Goal: Find specific page/section: Find specific page/section

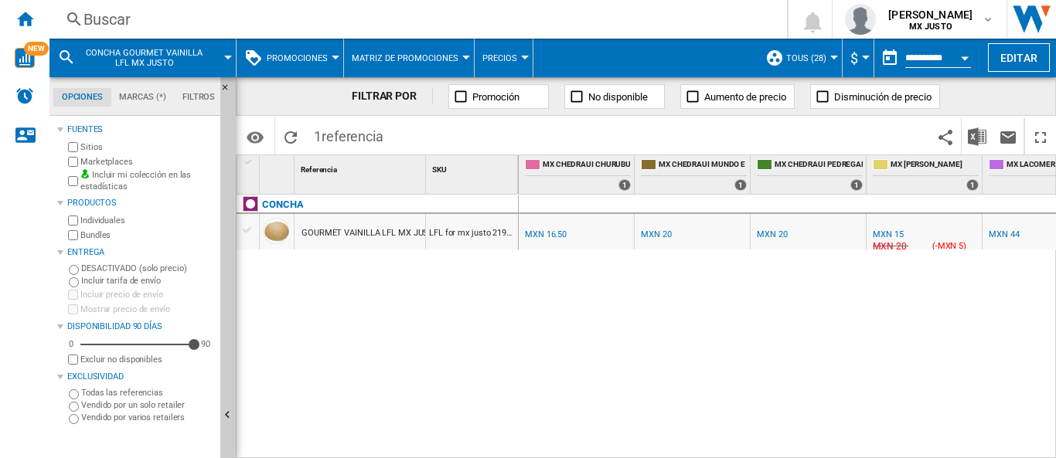
scroll to position [0, 42]
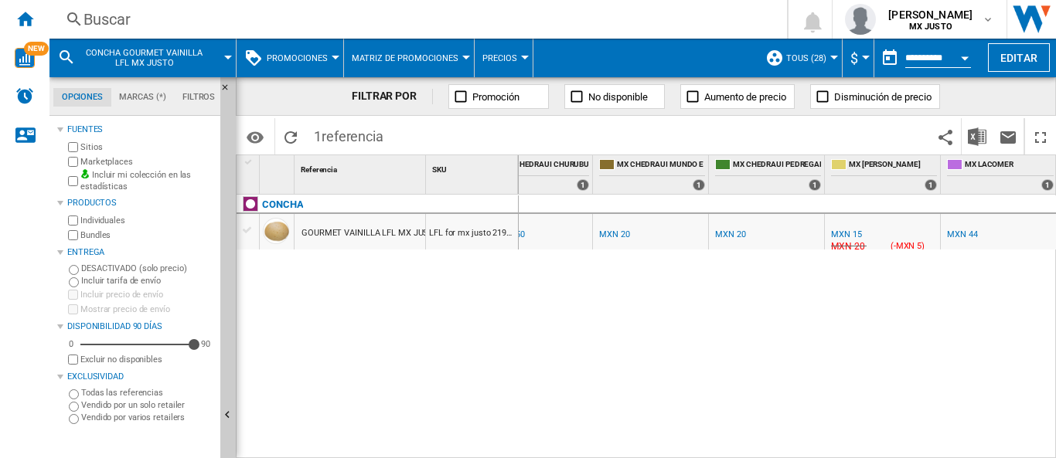
click at [104, 24] on div "Buscar" at bounding box center [414, 20] width 663 height 22
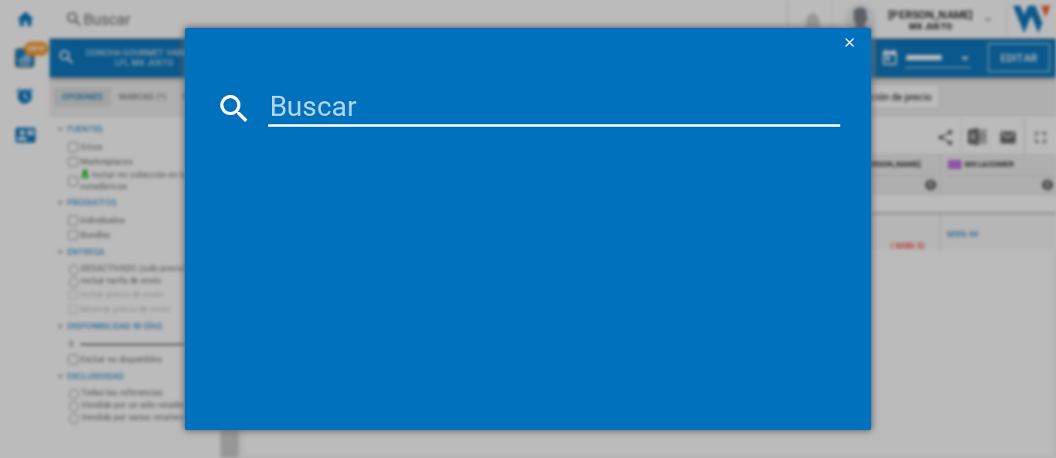
click at [305, 111] on input at bounding box center [554, 108] width 572 height 37
type input "pechuga"
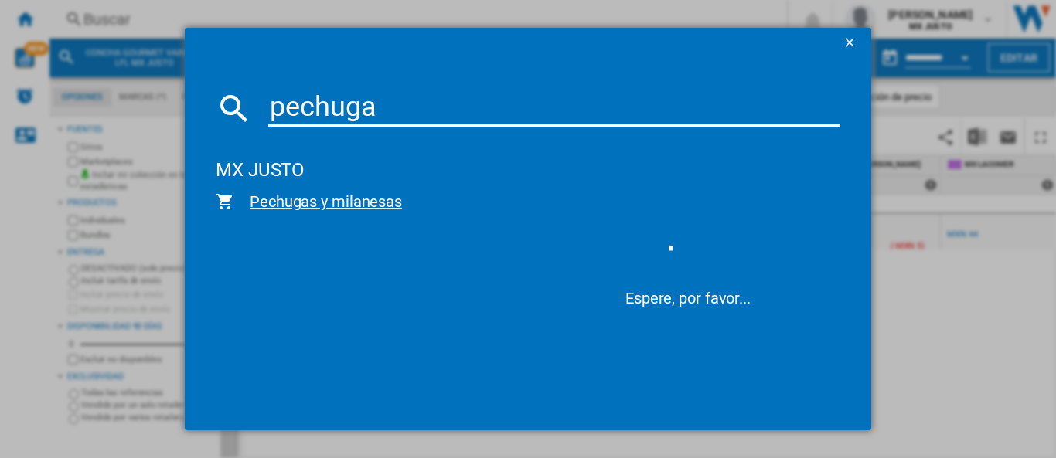
click at [322, 196] on span "Pechugas y milanesas" at bounding box center [377, 202] width 286 height 22
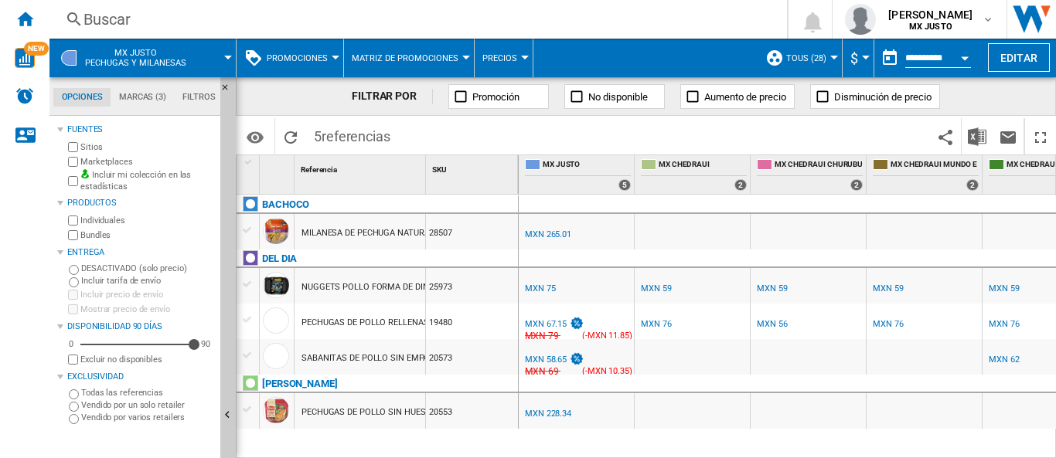
click at [184, 13] on div "Buscar" at bounding box center [414, 20] width 663 height 22
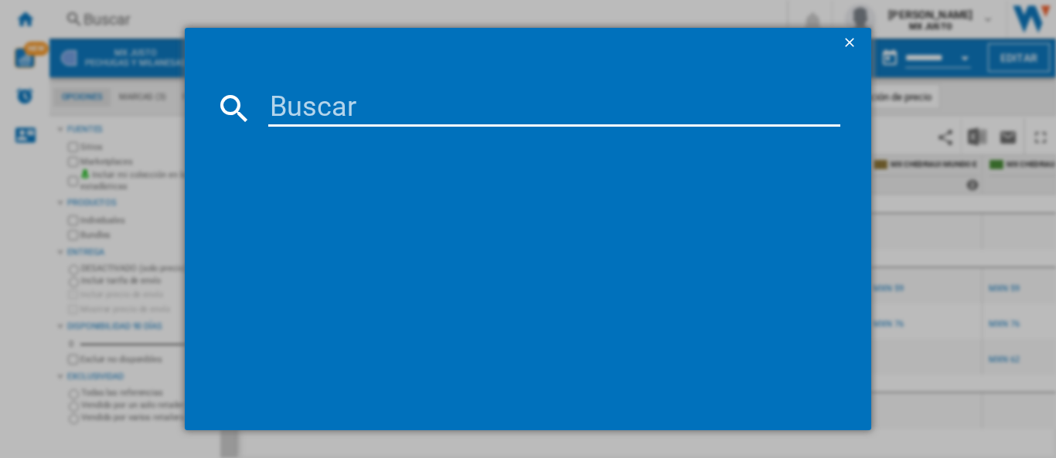
click at [389, 117] on input at bounding box center [554, 108] width 572 height 37
type input "filete"
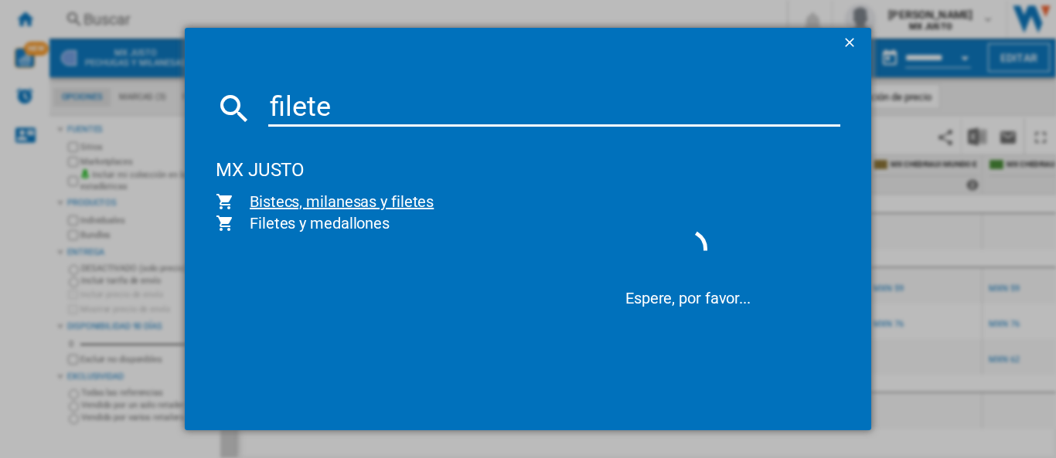
click at [351, 204] on span "Bistecs, milanesas y filetes" at bounding box center [377, 202] width 286 height 22
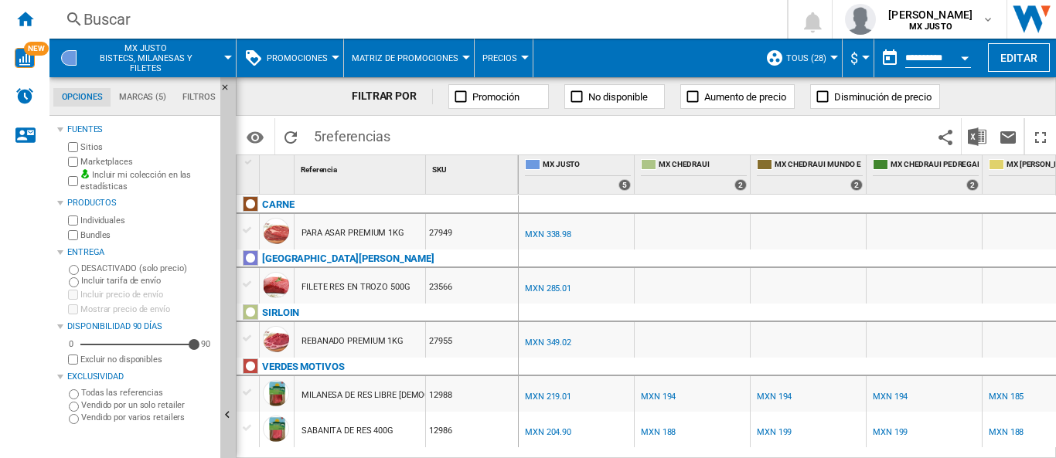
click at [162, 31] on div "Buscar [GEOGRAPHIC_DATA] 0 [PERSON_NAME] MX JUSTO MX JUSTO Mi configuración Cer…" at bounding box center [552, 19] width 1006 height 39
click at [157, 13] on div "Buscar" at bounding box center [414, 20] width 663 height 22
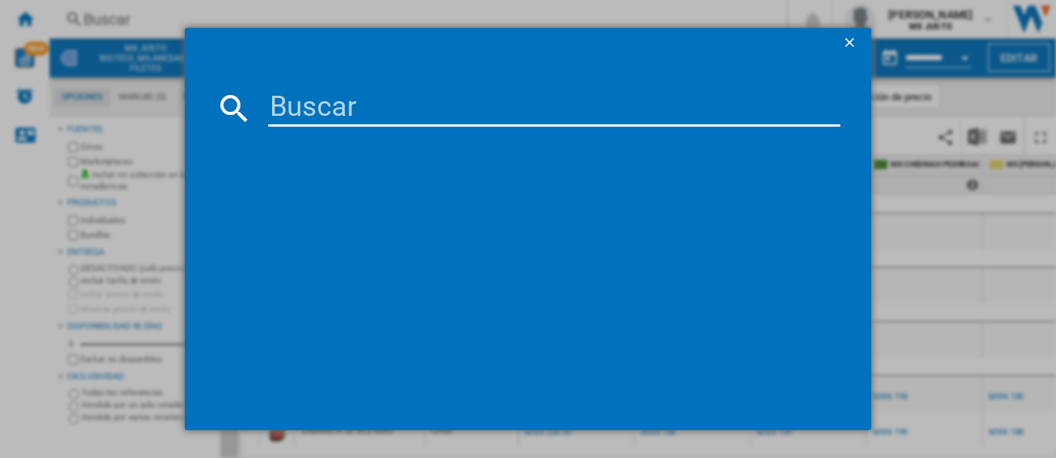
click at [281, 108] on input at bounding box center [554, 108] width 572 height 37
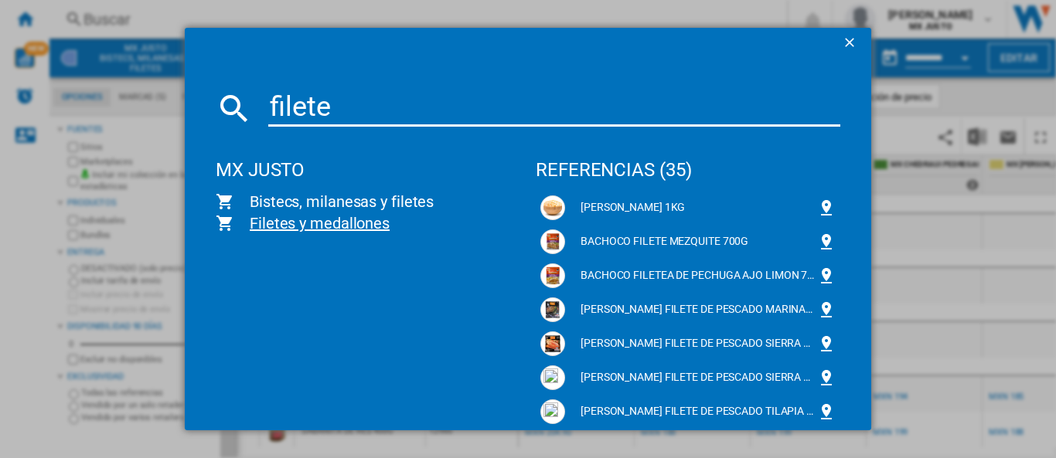
type input "filete"
click at [315, 219] on span "Filetes y medallones" at bounding box center [377, 224] width 286 height 22
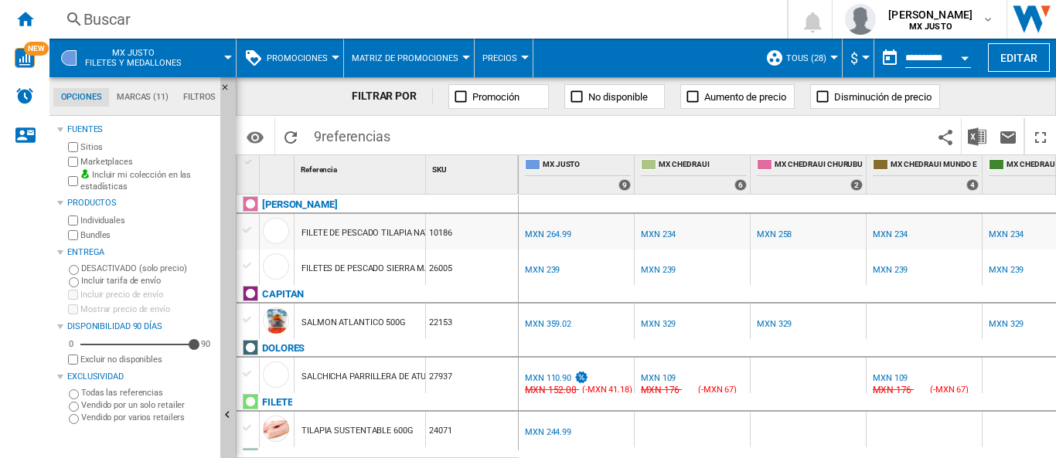
click at [121, 25] on div "Buscar" at bounding box center [414, 20] width 663 height 22
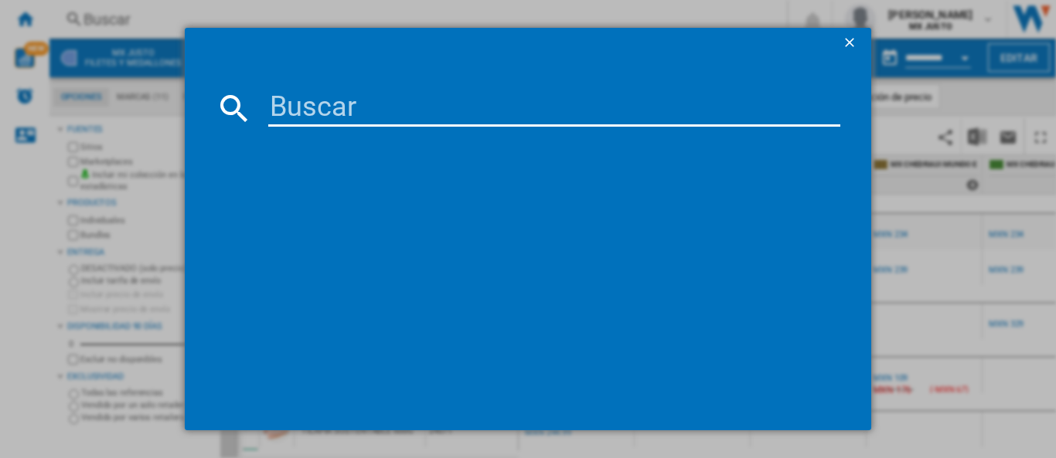
click at [298, 107] on input at bounding box center [554, 108] width 572 height 37
type input "26552"
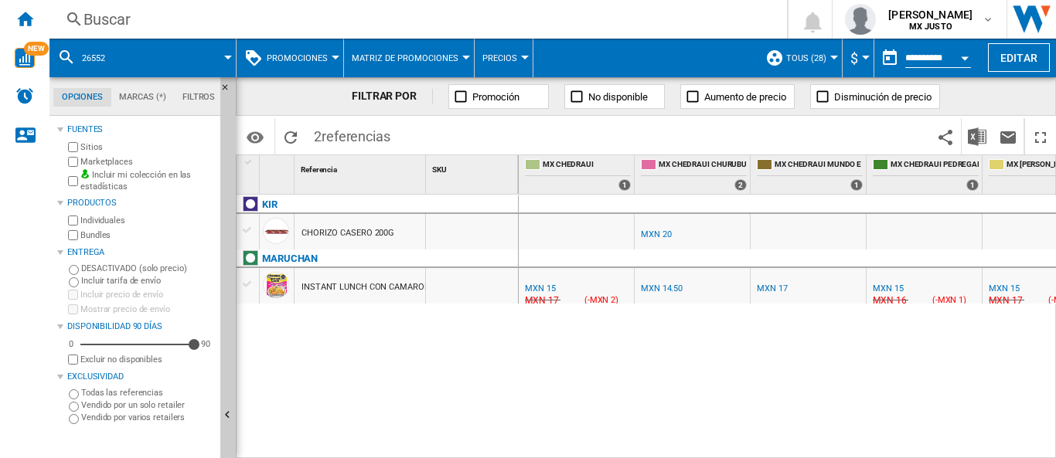
click at [153, 49] on span at bounding box center [177, 58] width 101 height 39
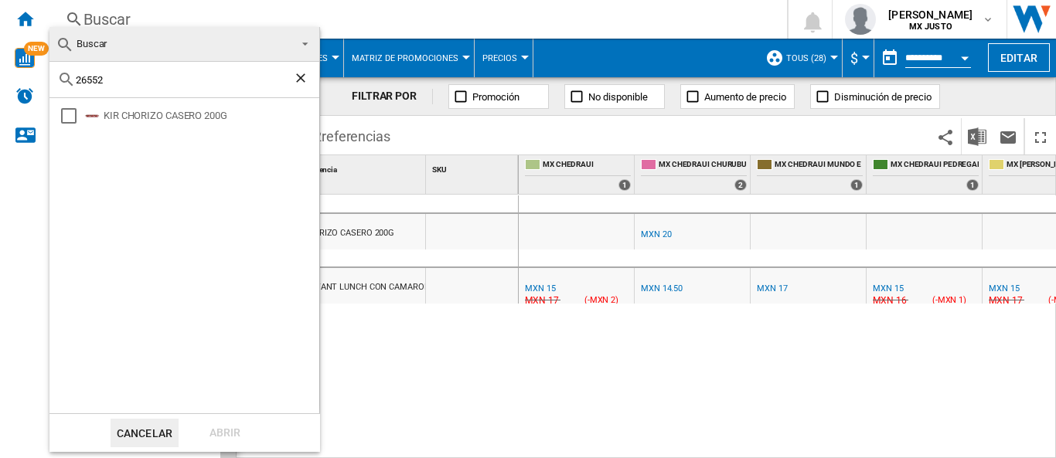
click at [361, 14] on md-backdrop at bounding box center [528, 229] width 1056 height 458
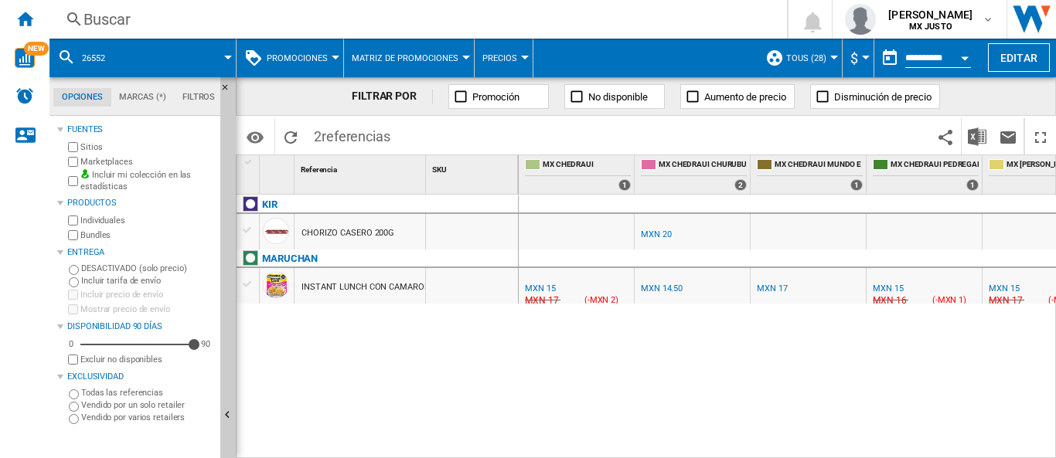
click at [127, 19] on div "Buscar" at bounding box center [414, 20] width 663 height 22
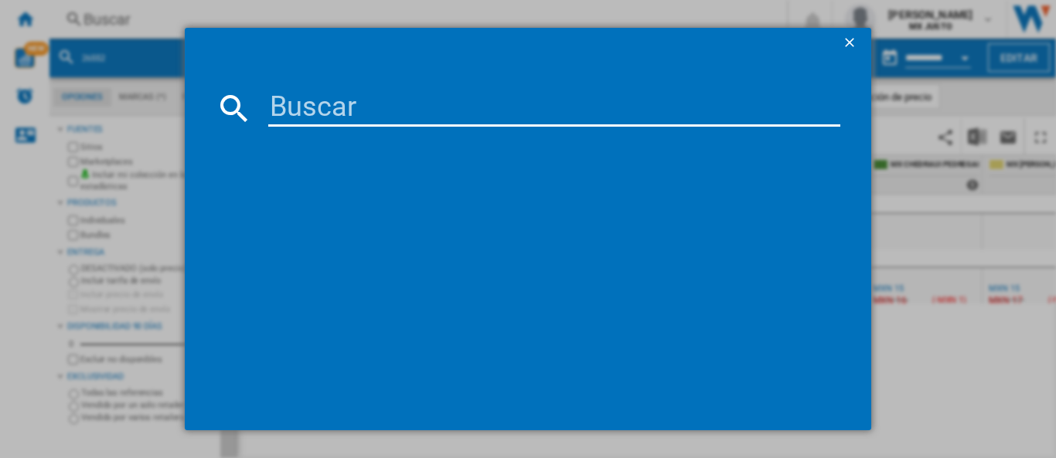
click at [392, 101] on input at bounding box center [554, 108] width 572 height 37
type input "filete de pechuga"
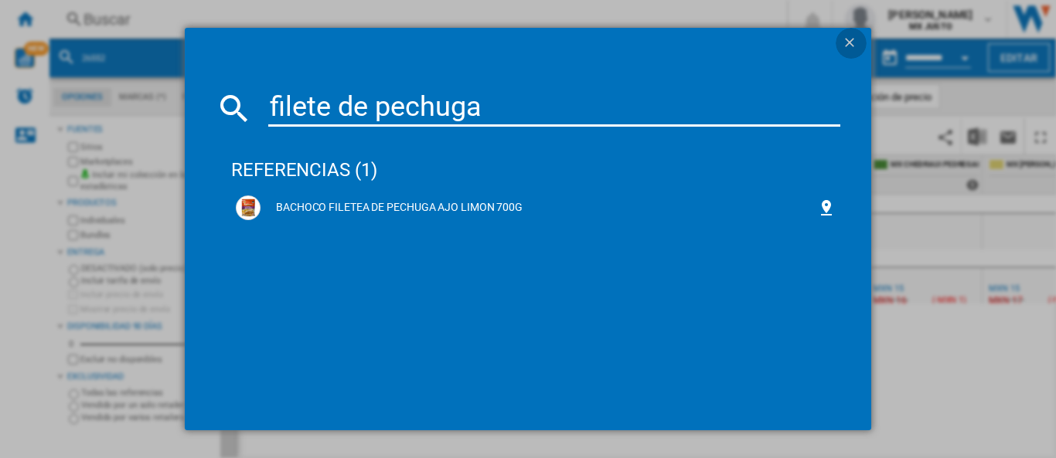
click at [851, 36] on ng-md-icon "getI18NText('BUTTONS.CLOSE_DIALOG')" at bounding box center [851, 44] width 19 height 19
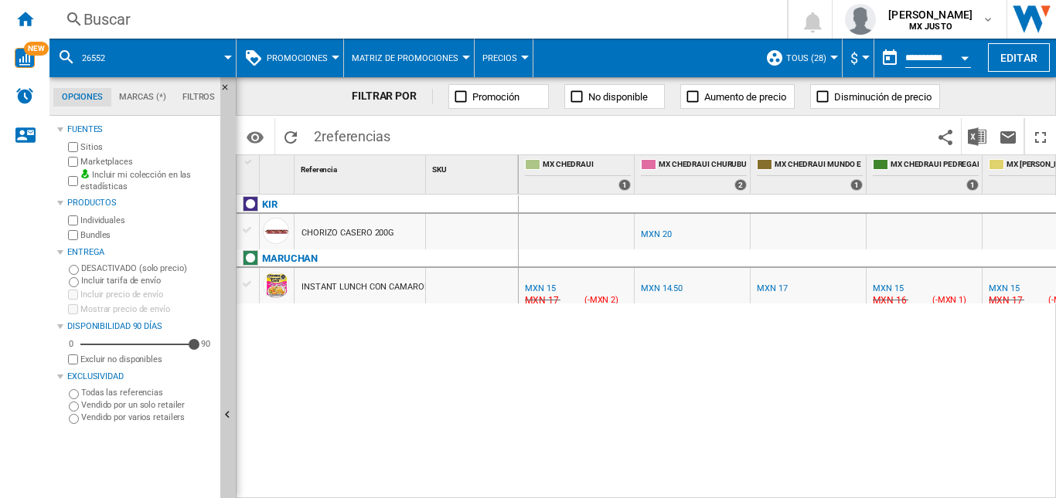
click at [116, 25] on div "Buscar" at bounding box center [414, 20] width 663 height 22
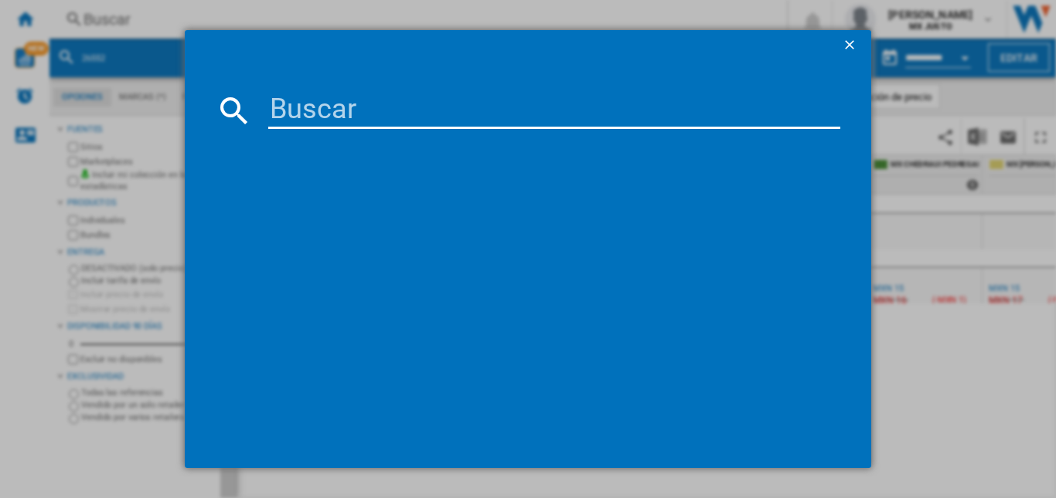
click at [115, 25] on div at bounding box center [528, 249] width 1056 height 498
click at [146, 62] on div at bounding box center [528, 249] width 1056 height 498
click at [843, 43] on ng-md-icon "getI18NText('BUTTONS.CLOSE_DIALOG')" at bounding box center [851, 46] width 19 height 19
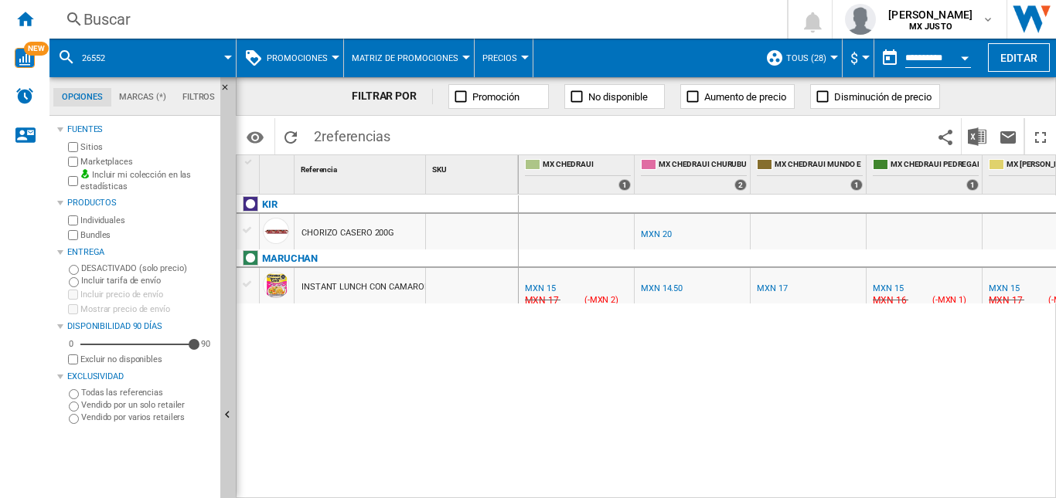
click at [223, 60] on span at bounding box center [177, 58] width 101 height 39
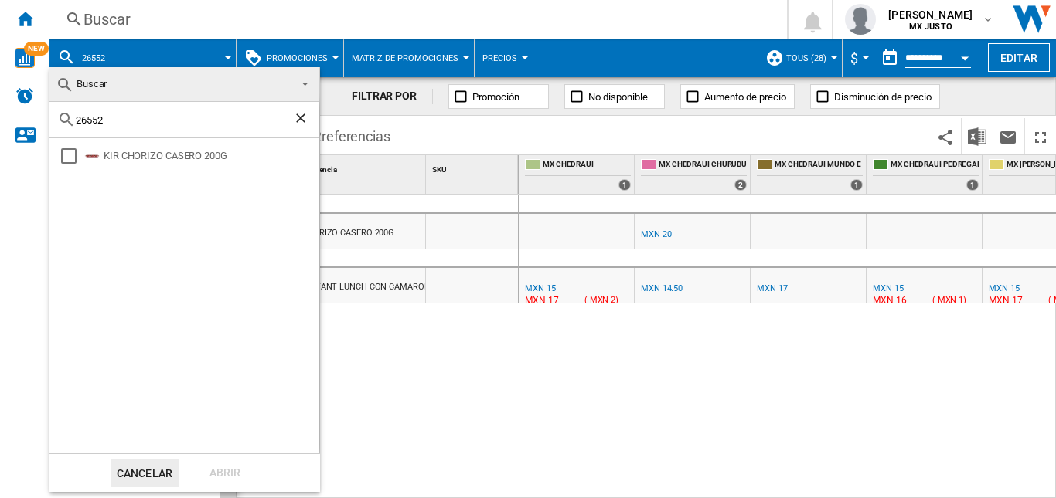
click at [304, 114] on ng-md-icon "Borrar búsqueda" at bounding box center [302, 120] width 19 height 19
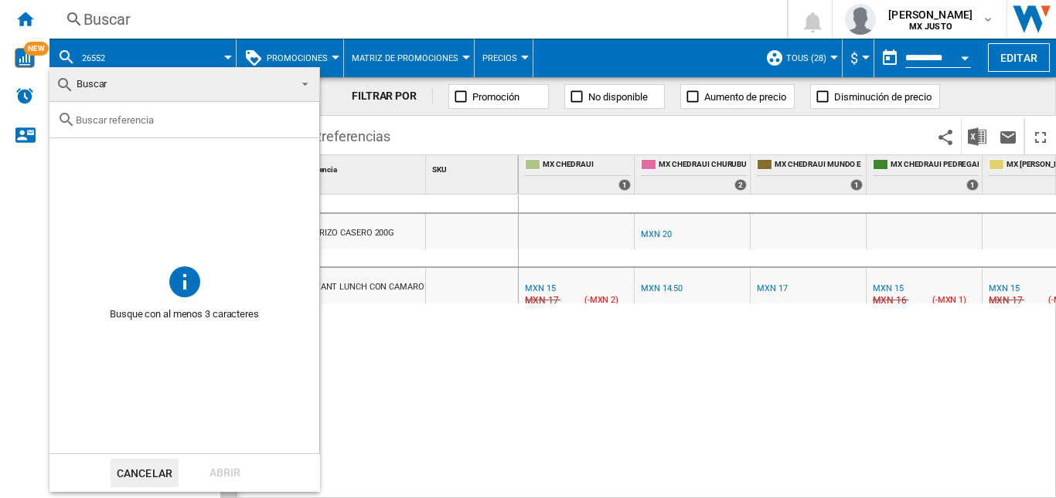
click at [307, 82] on span at bounding box center [300, 83] width 19 height 22
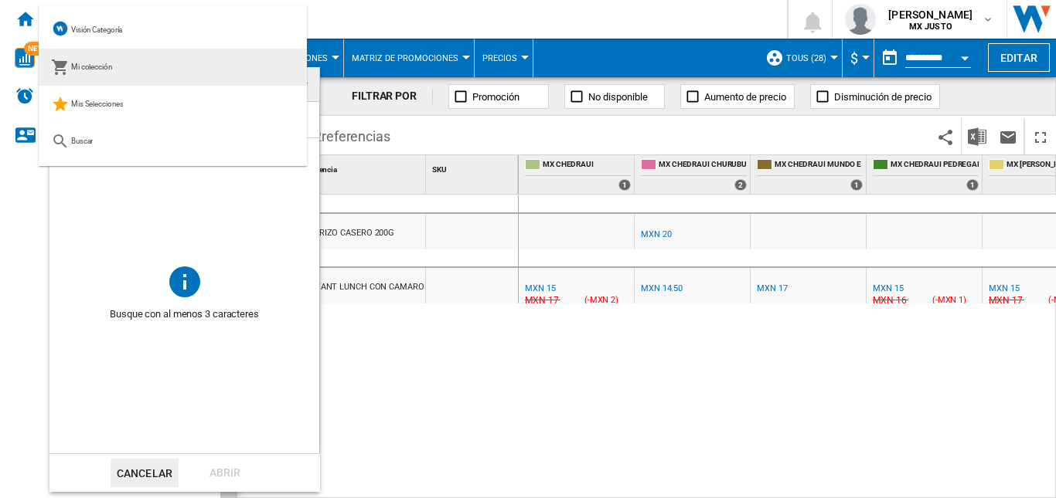
click at [103, 61] on div "Mi colección" at bounding box center [81, 67] width 61 height 22
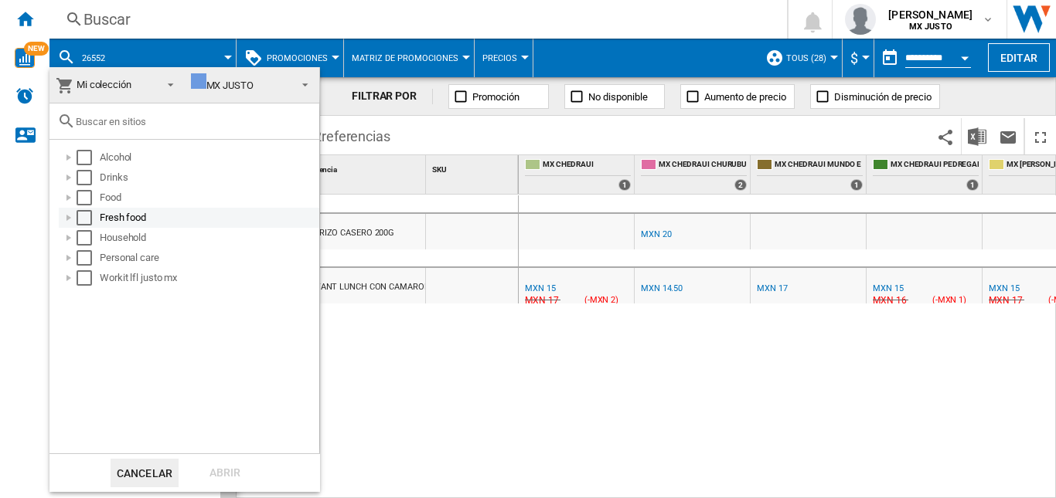
click at [68, 216] on div at bounding box center [68, 217] width 15 height 15
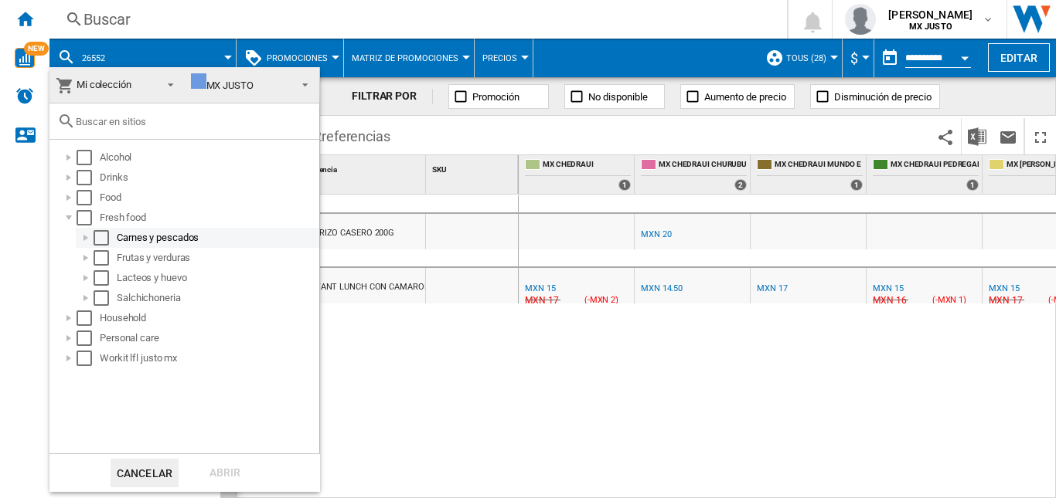
click at [78, 240] on div at bounding box center [85, 237] width 15 height 15
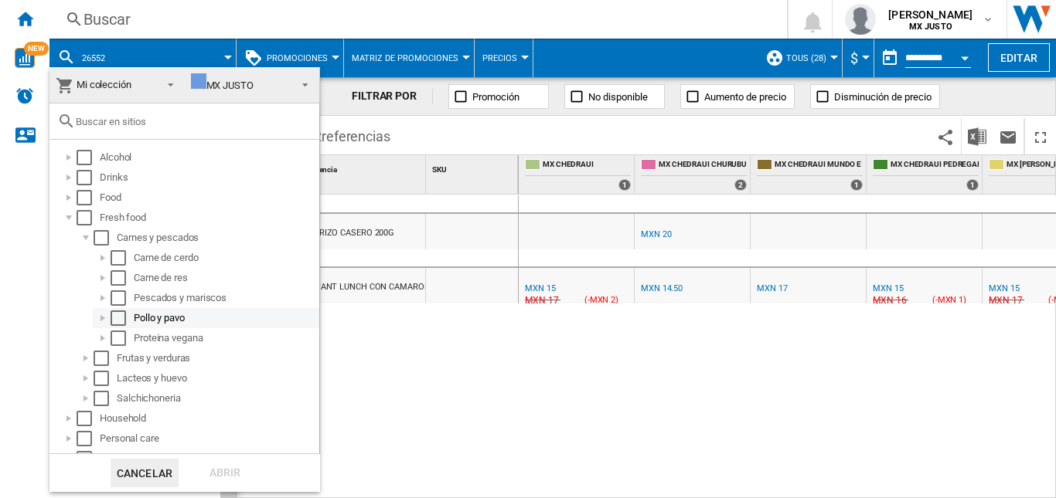
click at [119, 313] on div "Select" at bounding box center [118, 318] width 15 height 15
click at [219, 457] on div "Abrir" at bounding box center [225, 473] width 68 height 29
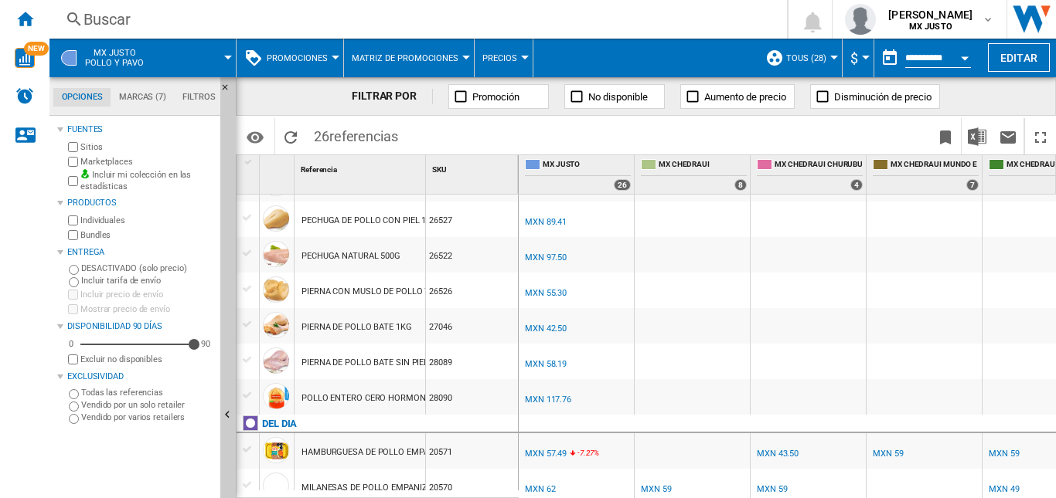
scroll to position [309, 0]
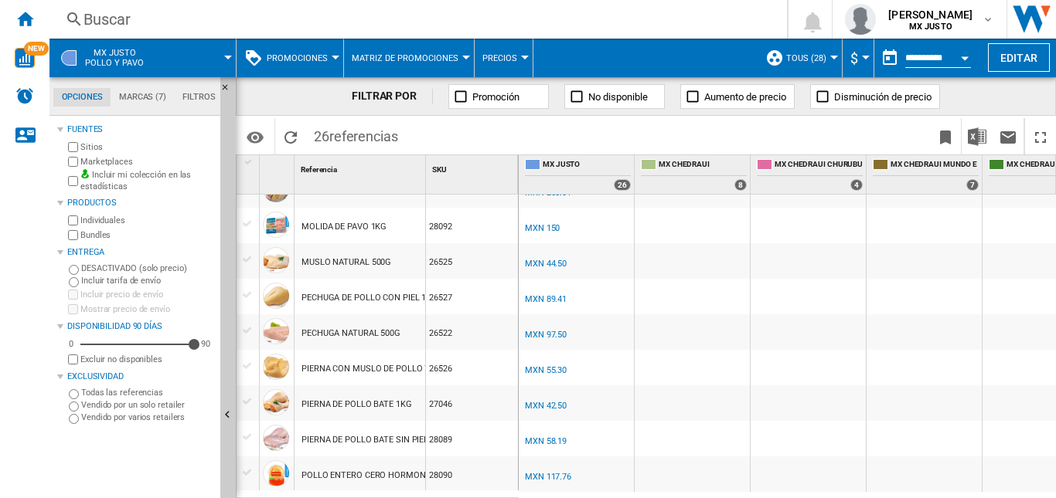
click at [924, 54] on input "**********" at bounding box center [938, 60] width 66 height 14
click at [966, 53] on button "Open calendar" at bounding box center [964, 56] width 28 height 28
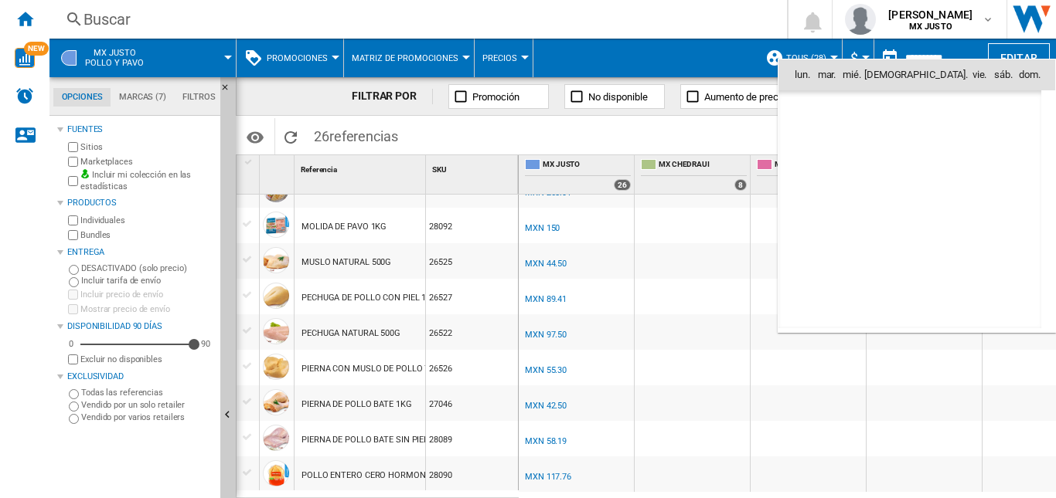
scroll to position [7372, 0]
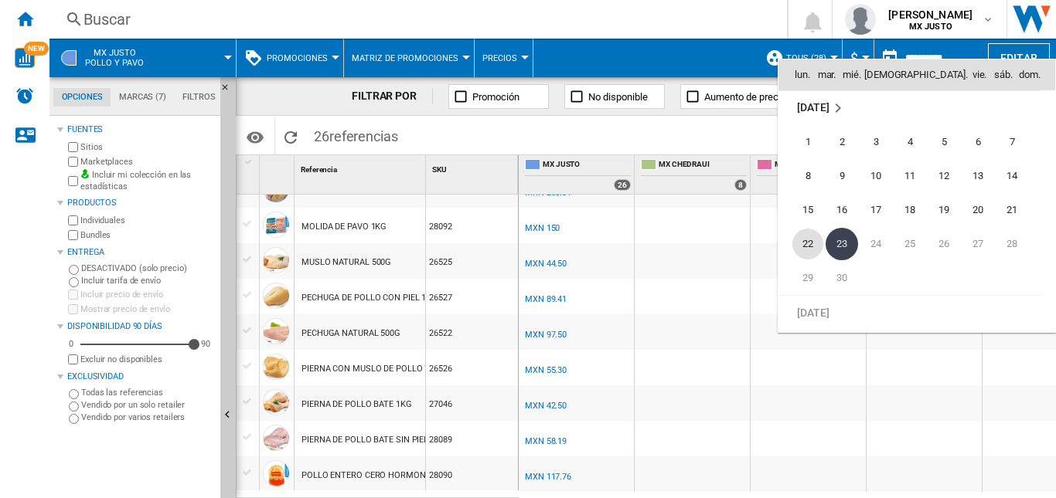
click at [806, 250] on span "22" at bounding box center [807, 244] width 31 height 31
type input "**********"
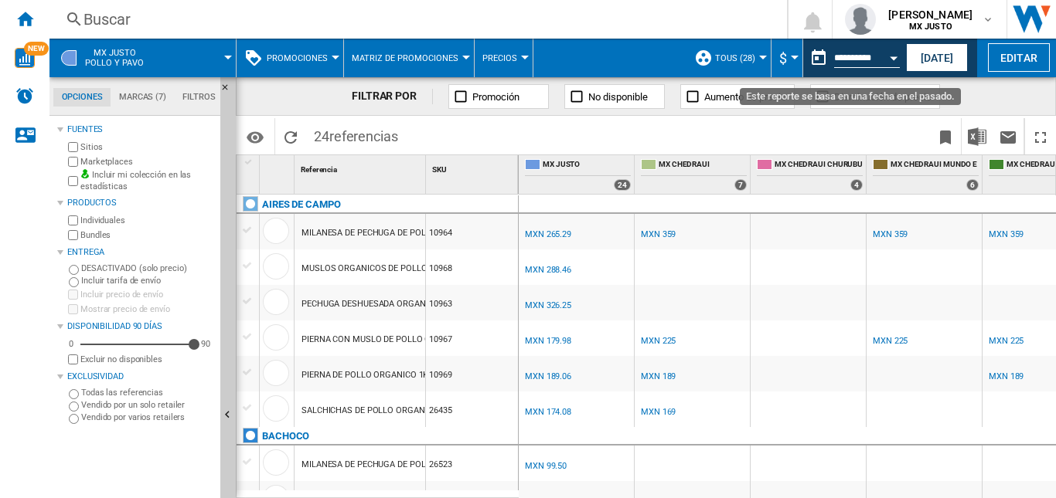
click at [889, 56] on div "Open calendar" at bounding box center [893, 58] width 8 height 4
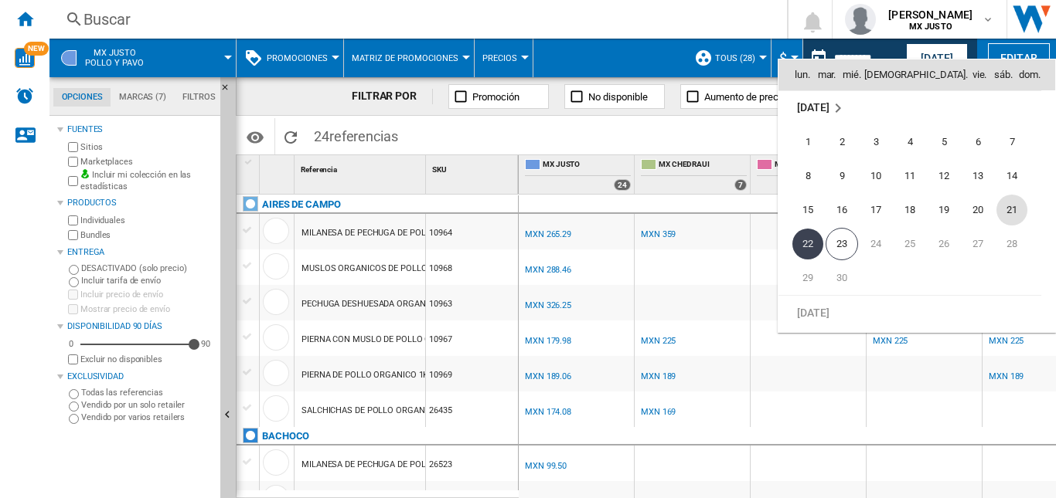
click at [1012, 205] on span "21" at bounding box center [1011, 210] width 31 height 31
type input "**********"
